Goal: Task Accomplishment & Management: Manage account settings

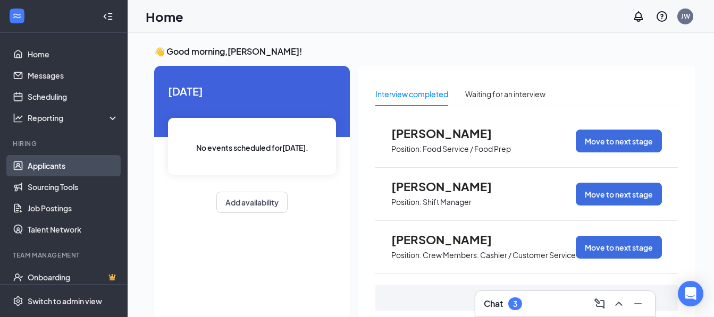
click at [67, 163] on link "Applicants" at bounding box center [73, 165] width 91 height 21
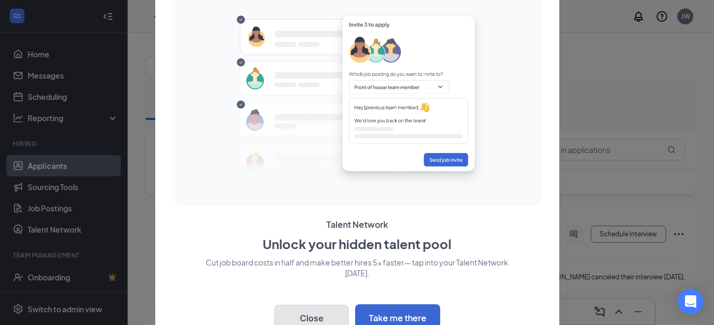
click at [335, 315] on button "Close" at bounding box center [311, 318] width 74 height 27
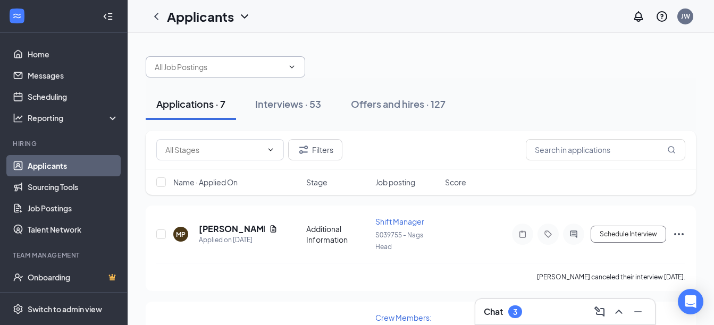
click at [210, 72] on input "text" at bounding box center [219, 67] width 129 height 12
type input "m"
type input "[PERSON_NAME]"
click at [523, 80] on div "Applications · 7 Interviews · 53 Offers and hires · 127" at bounding box center [421, 104] width 550 height 53
click at [292, 103] on div "Interviews · 53" at bounding box center [288, 103] width 66 height 13
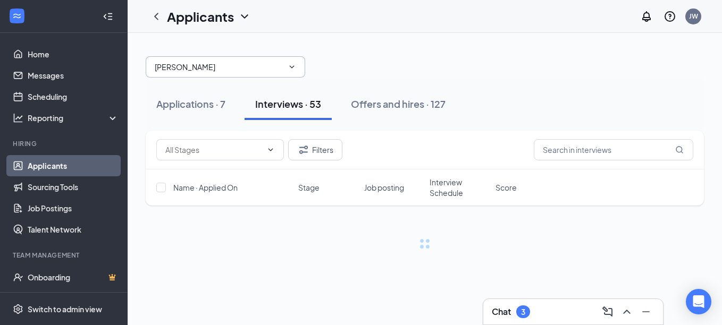
click at [274, 68] on input "[PERSON_NAME]" at bounding box center [219, 67] width 129 height 12
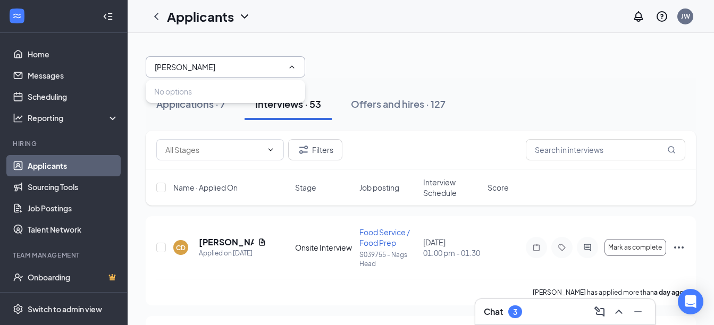
drag, startPoint x: 194, startPoint y: 64, endPoint x: 154, endPoint y: 64, distance: 40.9
click at [154, 64] on span "[PERSON_NAME]" at bounding box center [225, 66] width 159 height 21
click at [616, 164] on div "Filters" at bounding box center [421, 150] width 550 height 39
click at [612, 150] on input "text" at bounding box center [605, 149] width 159 height 21
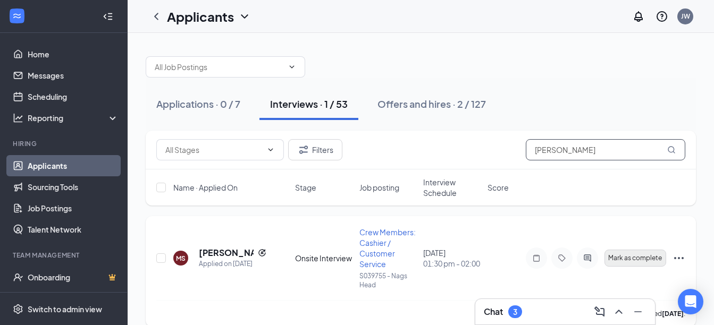
type input "[PERSON_NAME]"
click at [644, 256] on span "Mark as complete" at bounding box center [635, 258] width 54 height 7
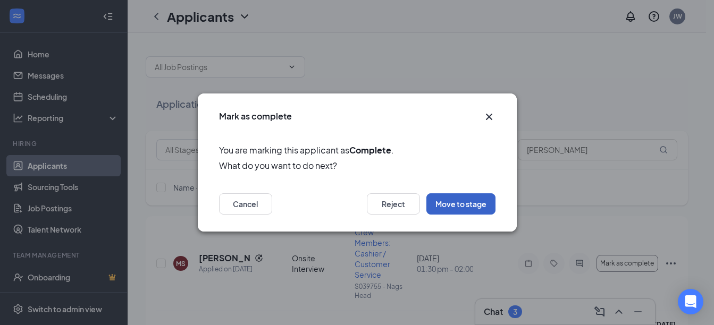
click at [458, 206] on button "Move to stage" at bounding box center [460, 203] width 69 height 21
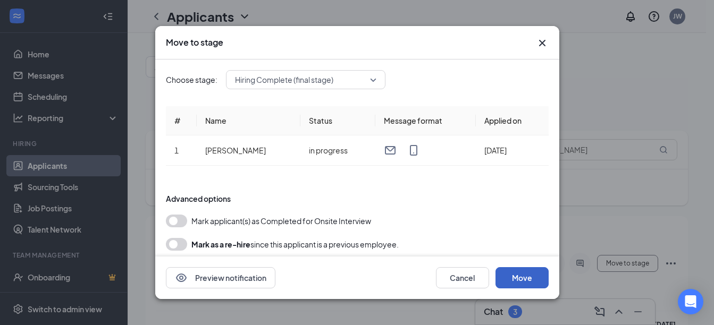
click at [521, 276] on button "Move" at bounding box center [521, 277] width 53 height 21
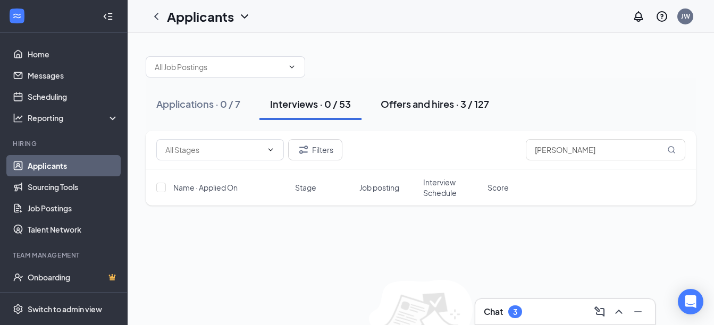
click at [408, 103] on div "Offers and hires · 3 / 127" at bounding box center [434, 103] width 108 height 13
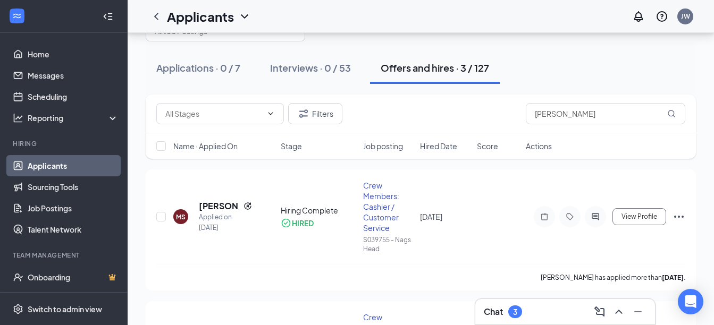
scroll to position [43, 0]
